Goal: Task Accomplishment & Management: Use online tool/utility

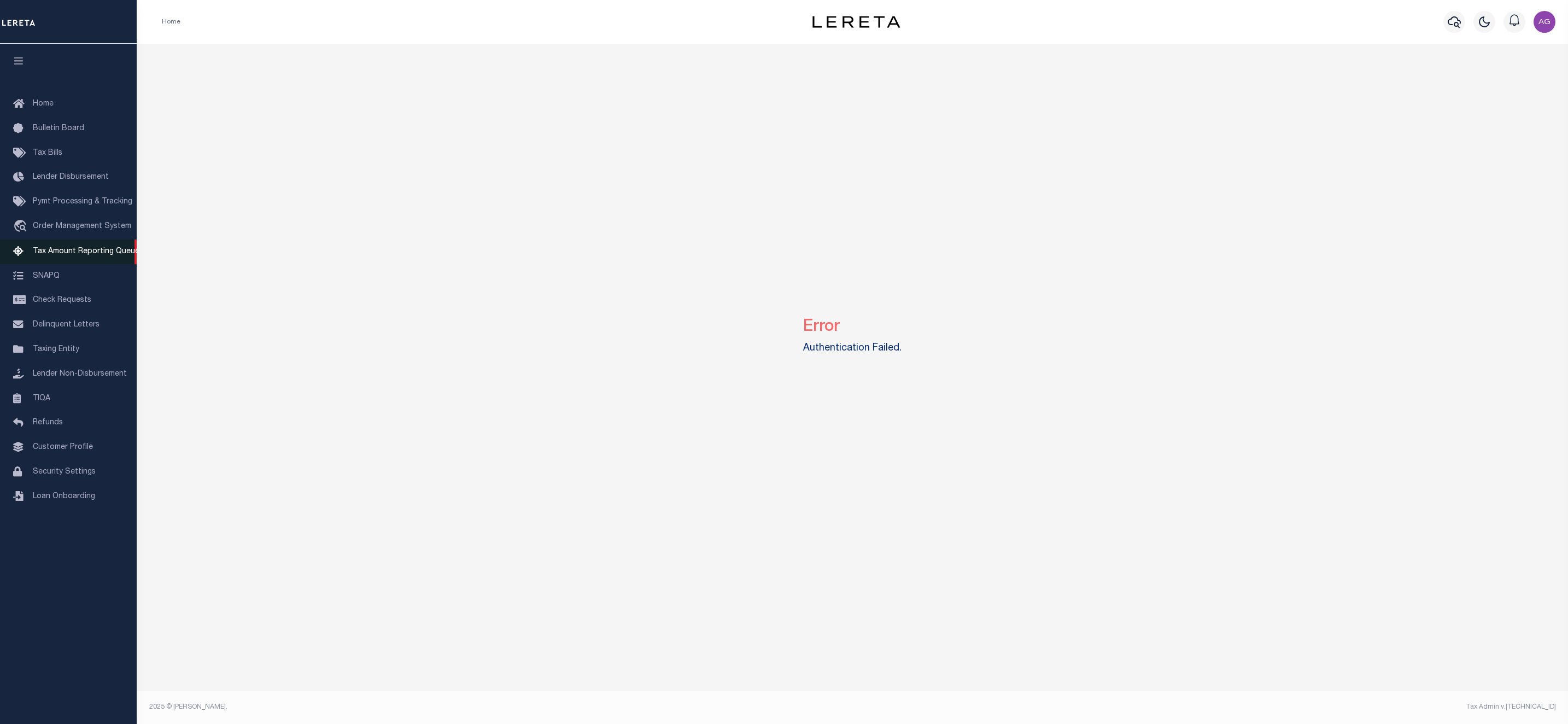
click at [89, 251] on span "Tax Amount Reporting Queue" at bounding box center [86, 251] width 107 height 8
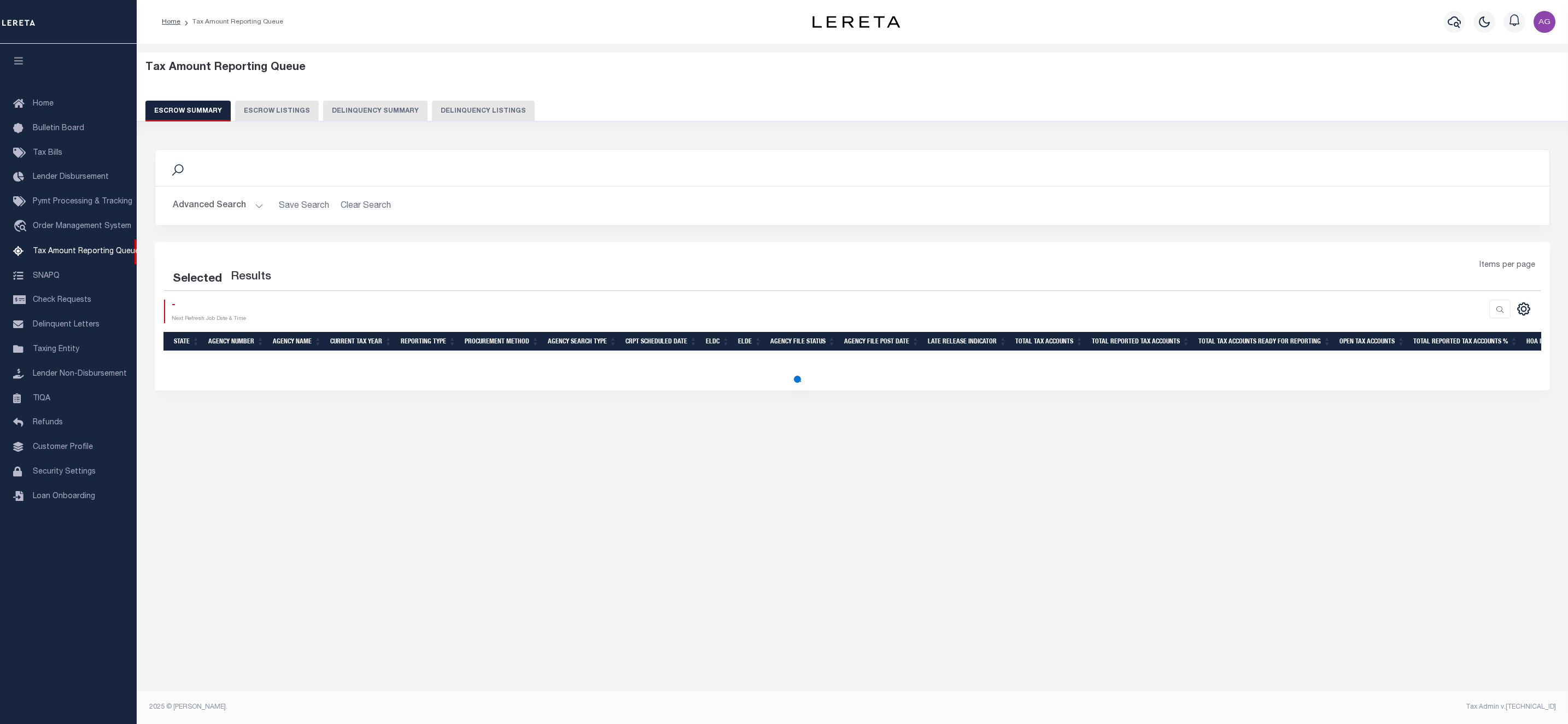
select select "100"
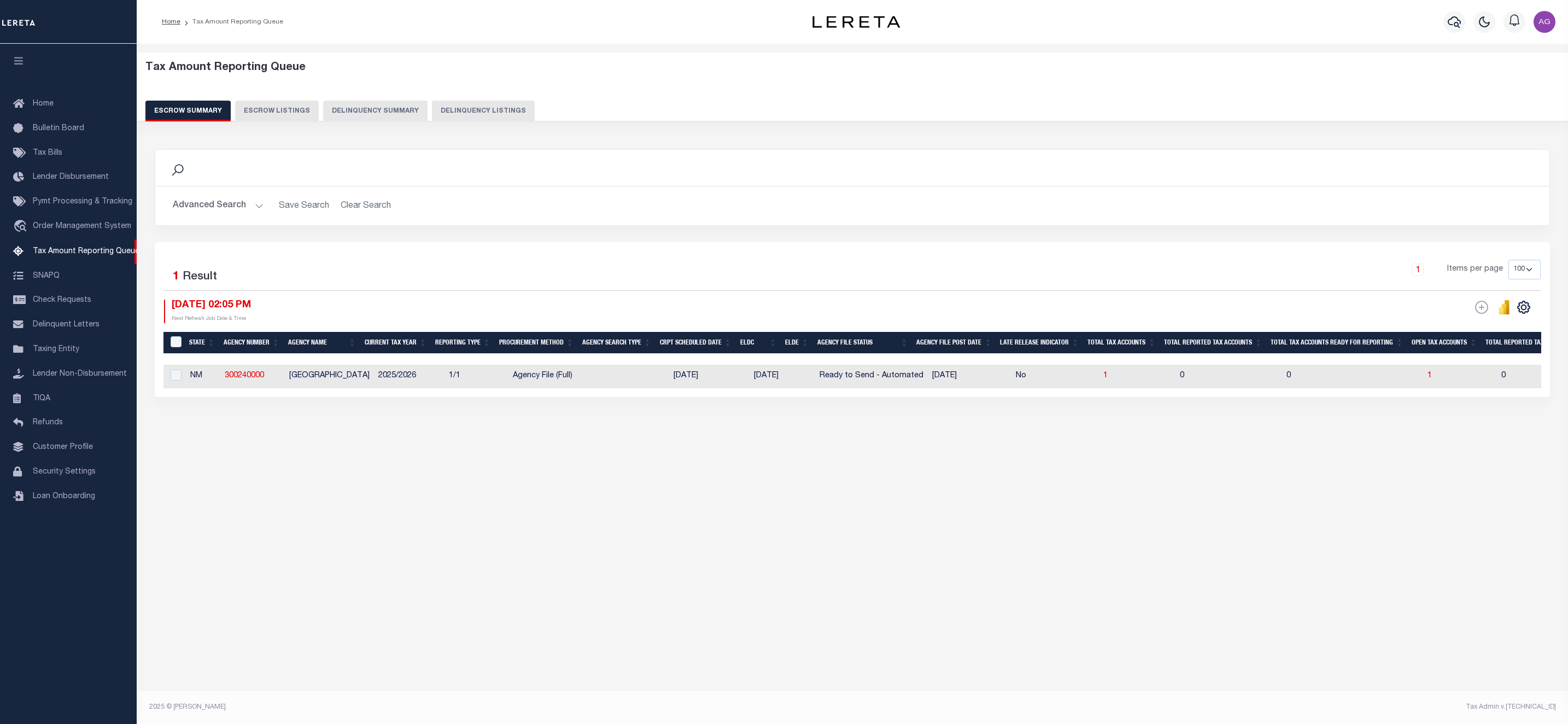
click at [347, 123] on div "Tax Amount Reporting Queue Escrow Summary Escrow Listings Delinquency Summary" at bounding box center [853, 95] width 1453 height 86
click at [351, 111] on button "Delinquency Summary" at bounding box center [376, 111] width 105 height 20
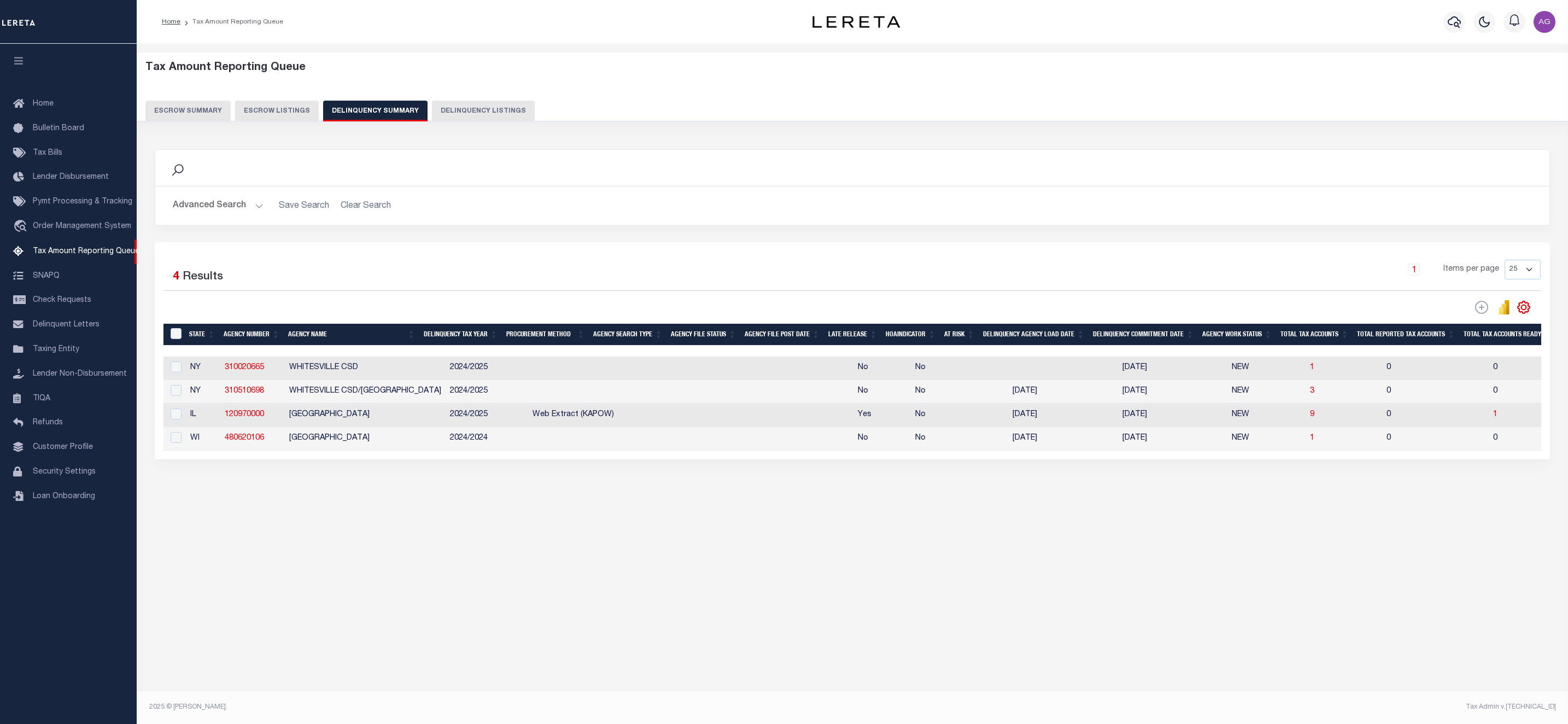
click at [222, 210] on button "Advanced Search" at bounding box center [218, 206] width 91 height 21
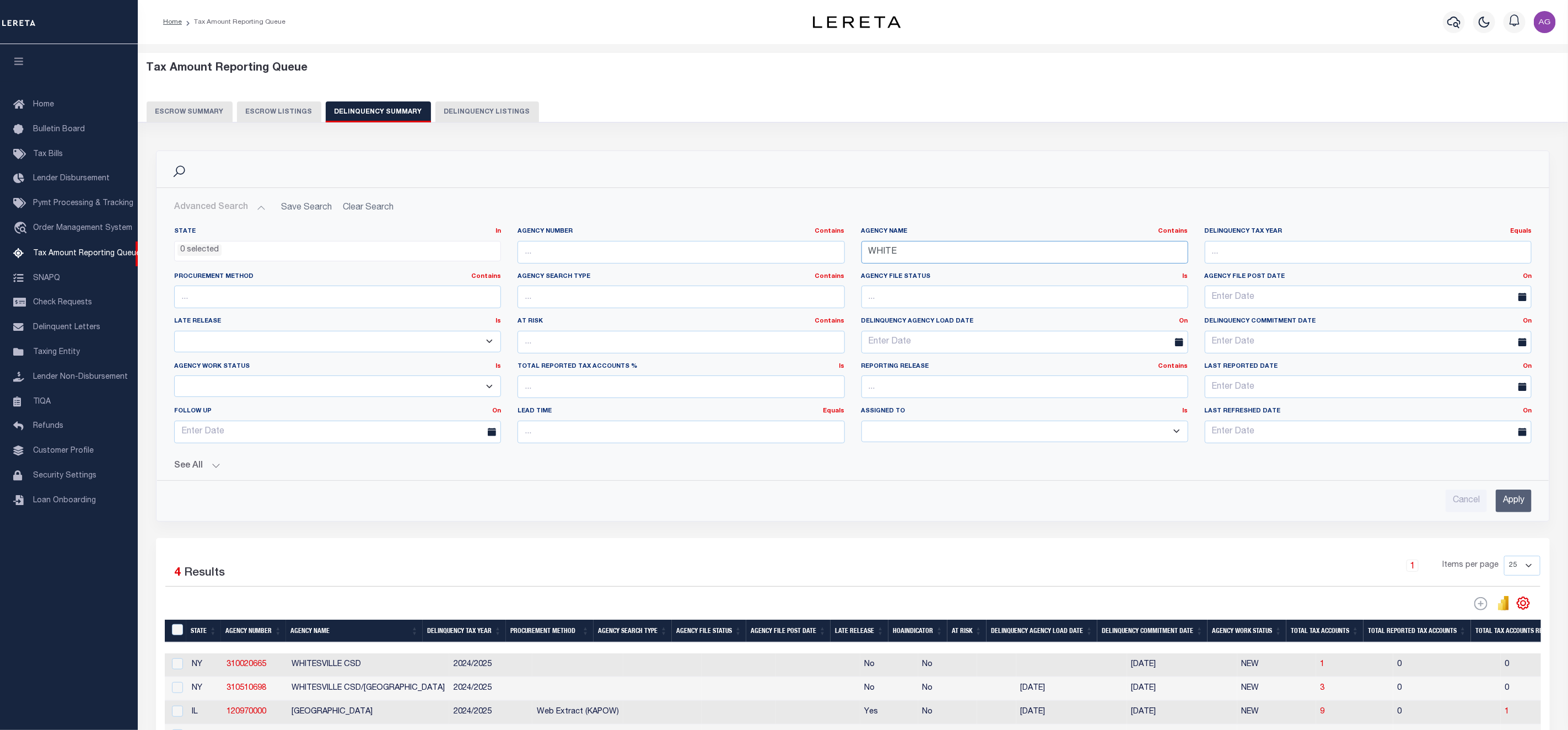
drag, startPoint x: 924, startPoint y: 259, endPoint x: 811, endPoint y: 255, distance: 113.1
click at [811, 255] on div "State In In AK AL AR AZ CA CO CT DC DE FL GA GU HI IA ID IL IN KS [GEOGRAPHIC_D…" at bounding box center [853, 339] width 1374 height 225
click at [1518, 506] on input "Apply" at bounding box center [1513, 501] width 36 height 23
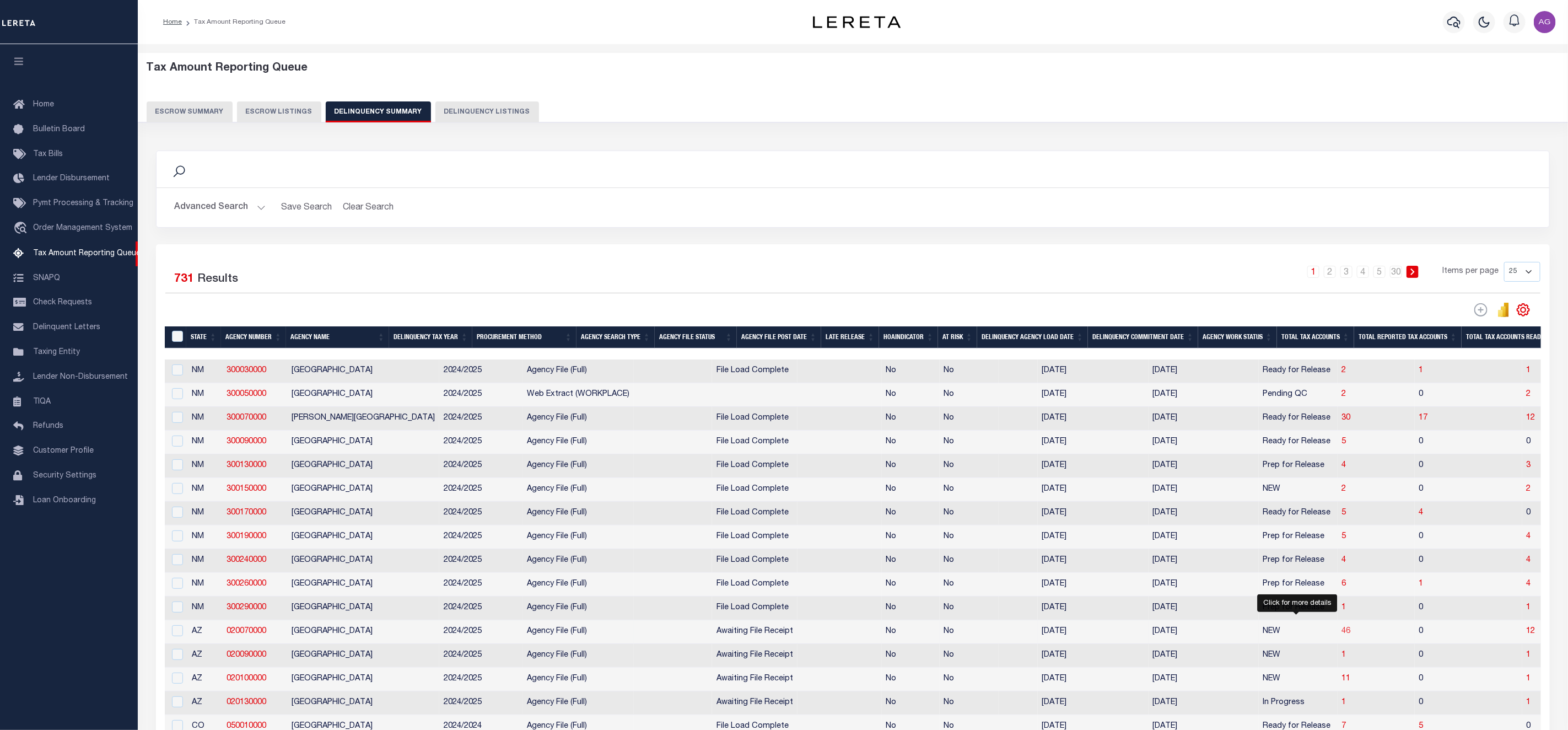
click at [1342, 635] on span "46" at bounding box center [1347, 631] width 9 height 8
select select "100"
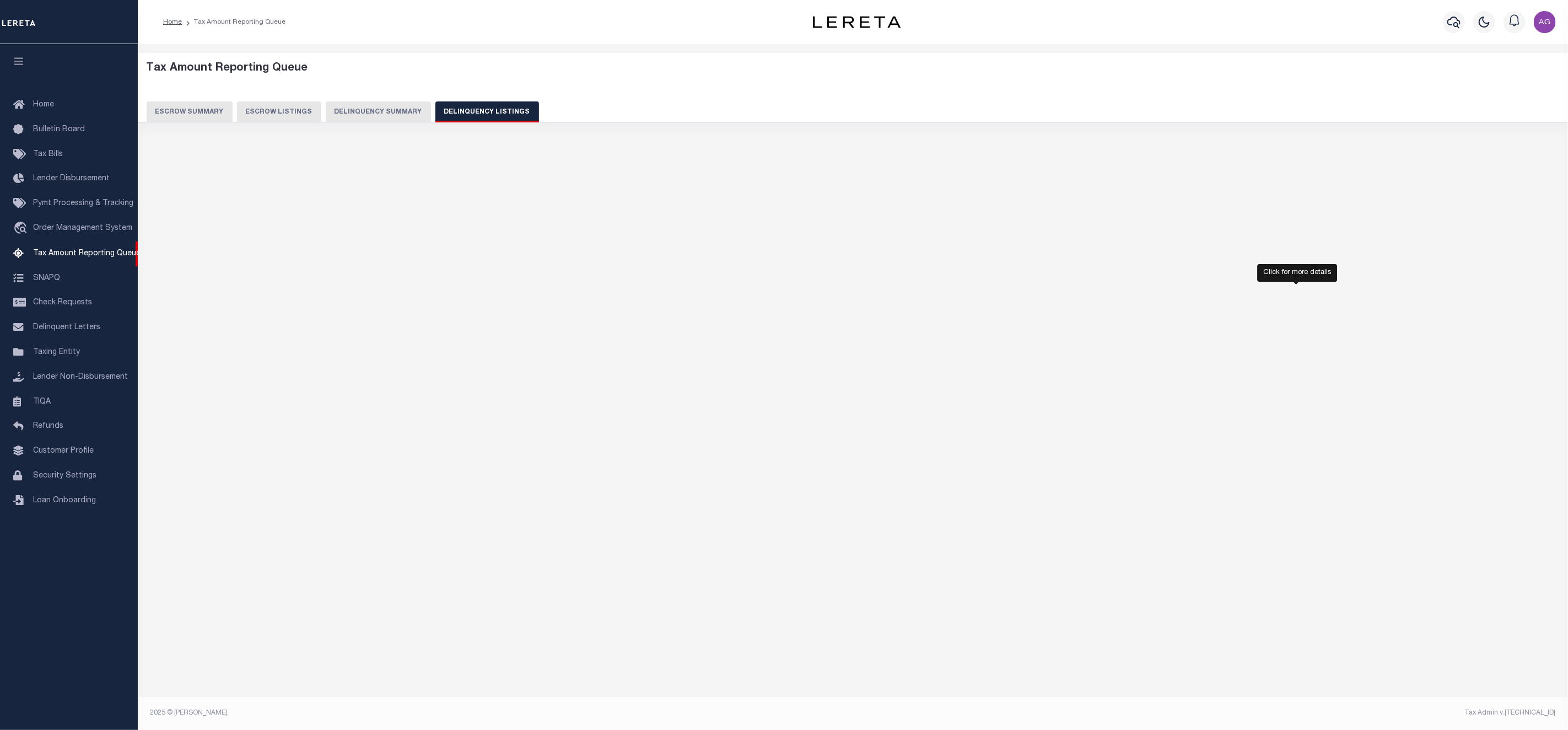
select select "100"
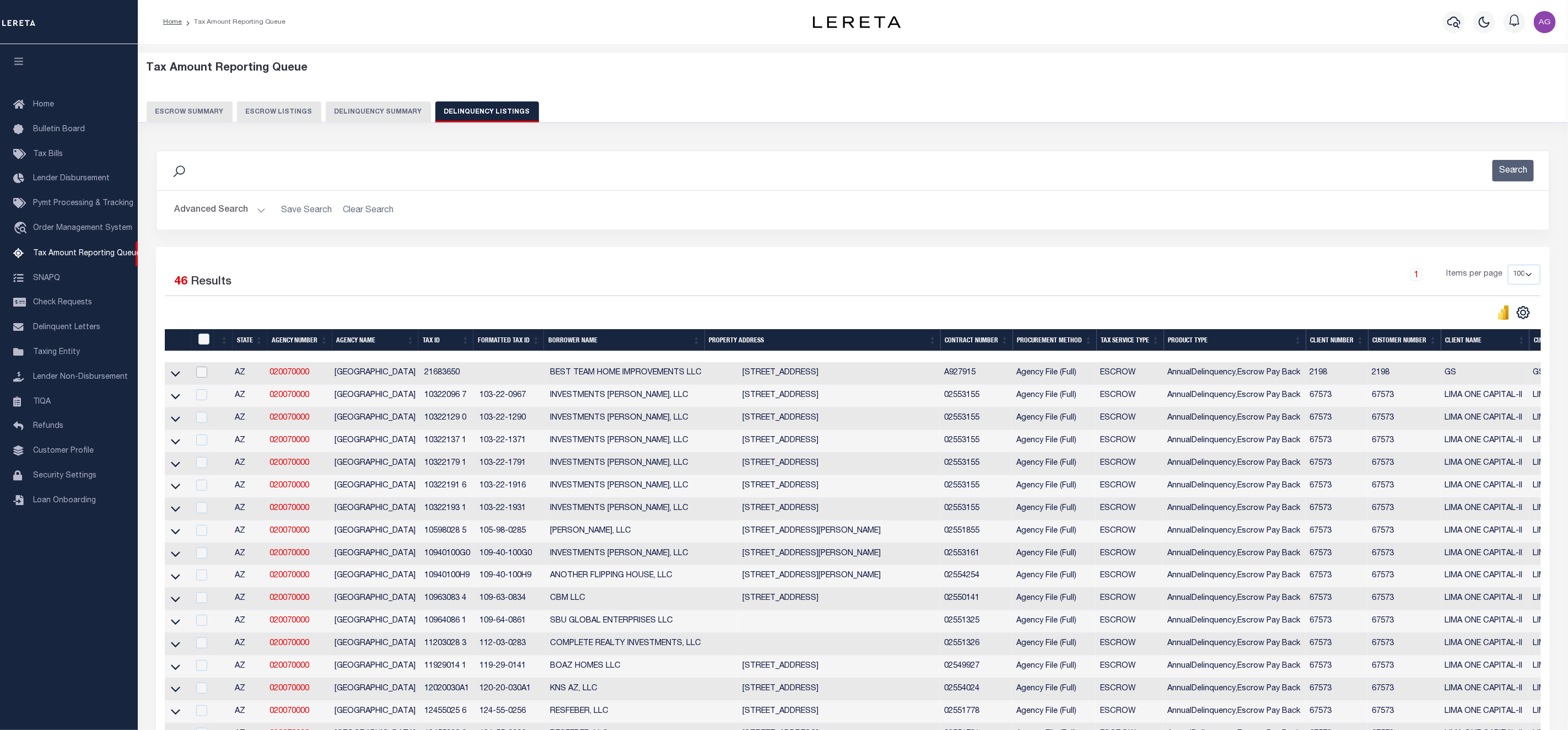
click at [205, 377] on input "checkbox" at bounding box center [202, 372] width 11 height 11
checkbox input "true"
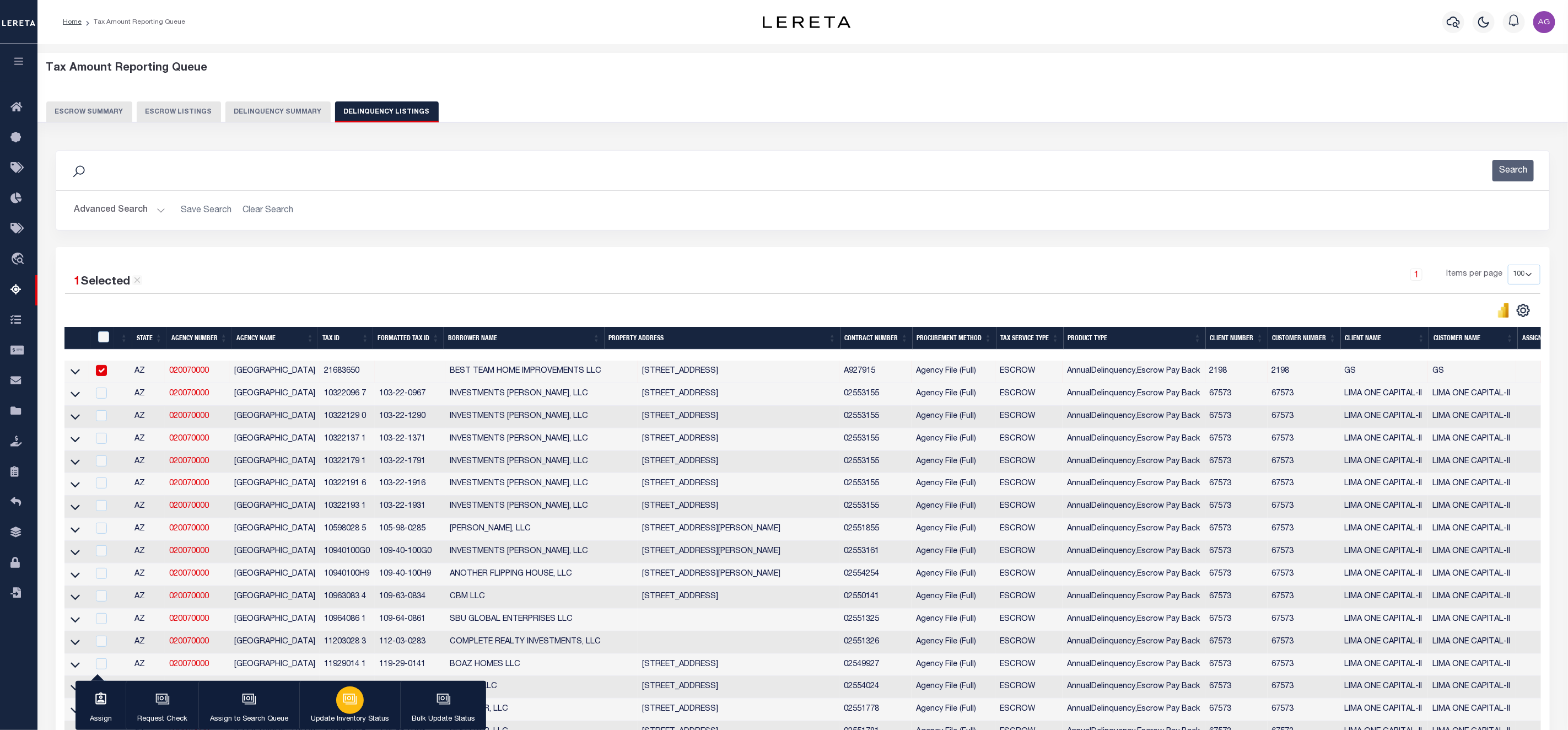
click at [360, 698] on div "button" at bounding box center [350, 700] width 27 height 27
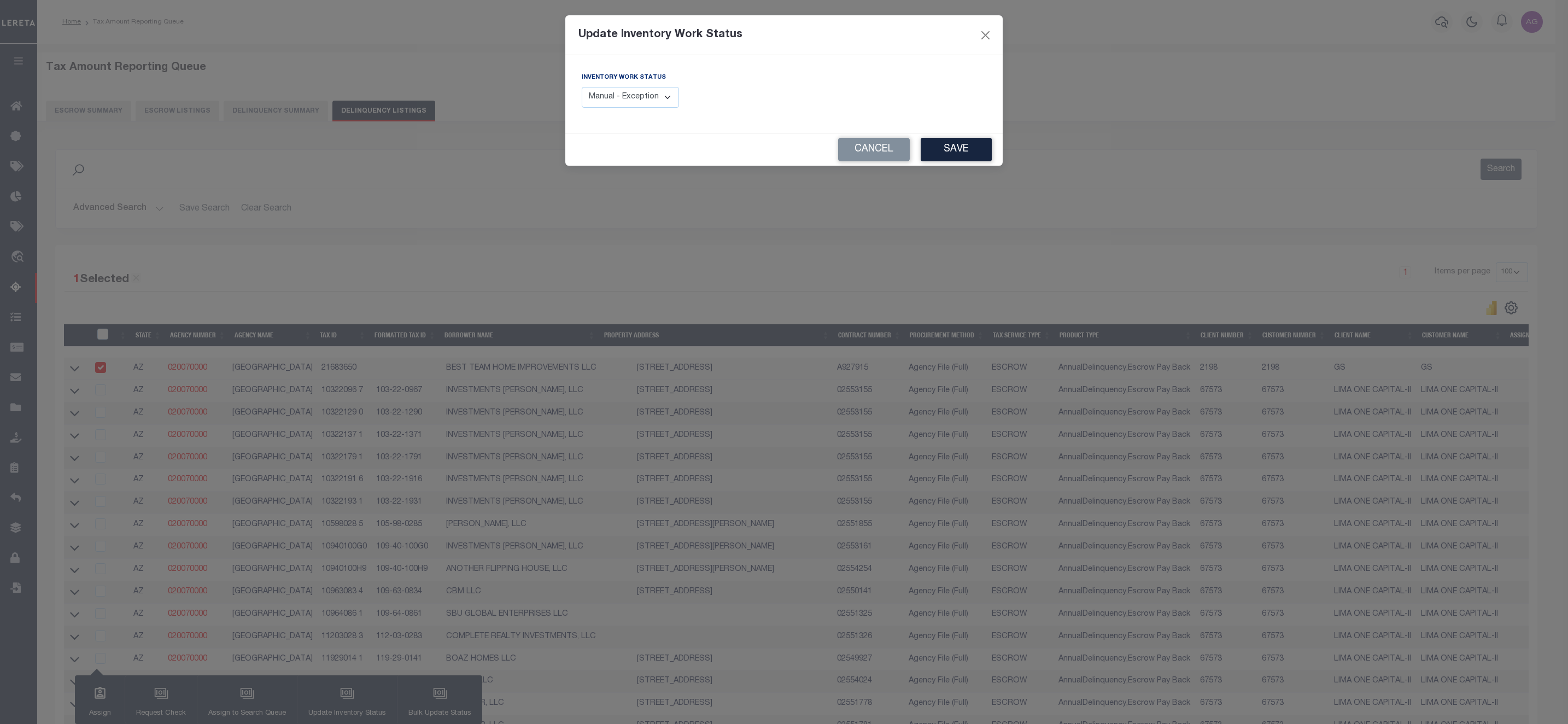
click at [640, 92] on select "Manual - Exception Pended - Awaiting Search Late Add Exception Completed" at bounding box center [630, 98] width 97 height 21
click at [963, 149] on button "Save" at bounding box center [957, 149] width 71 height 23
